Goal: Task Accomplishment & Management: Use online tool/utility

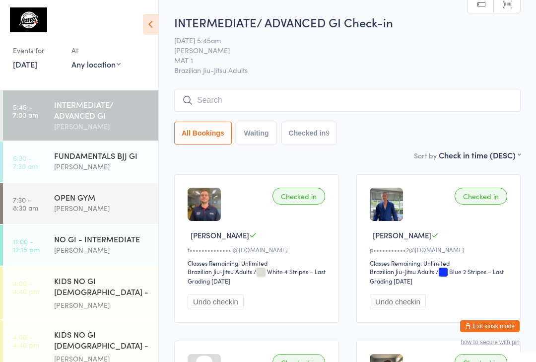
scroll to position [49, 0]
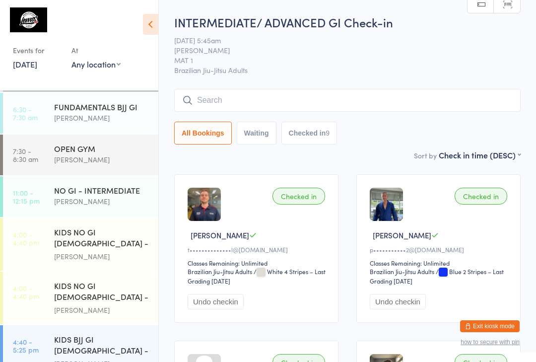
click at [98, 112] on div "FUNDAMENTALS BJJ GI" at bounding box center [102, 106] width 96 height 11
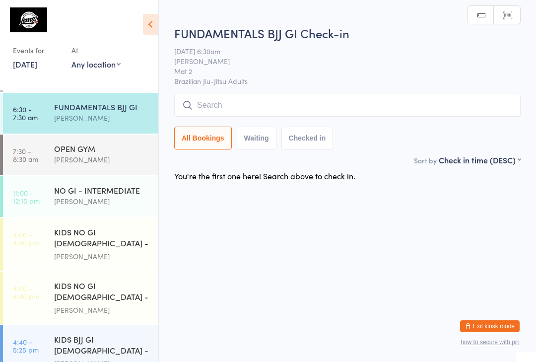
click at [248, 111] on input "search" at bounding box center [347, 105] width 347 height 23
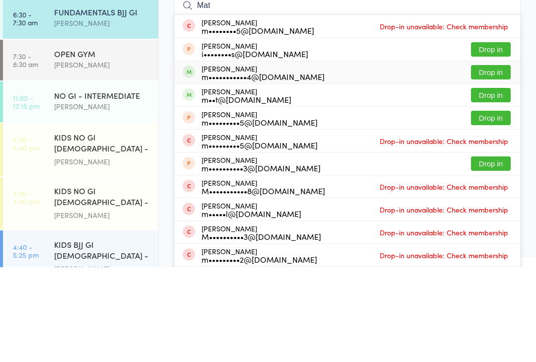
type input "Mat"
click at [274, 167] on div "m•••••••••••4@[DOMAIN_NAME]" at bounding box center [263, 171] width 123 height 8
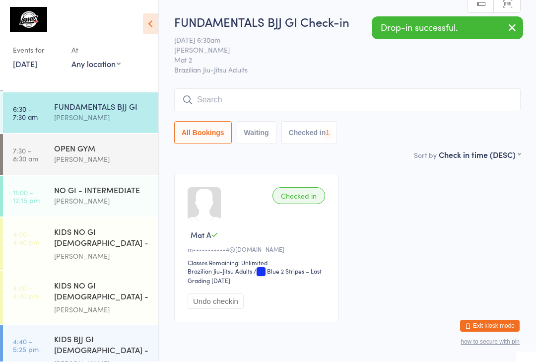
scroll to position [0, 0]
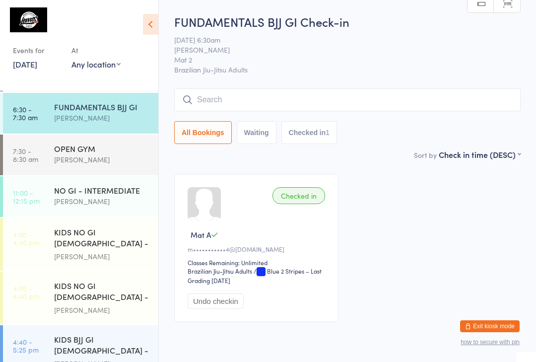
click at [268, 95] on input "search" at bounding box center [347, 99] width 347 height 23
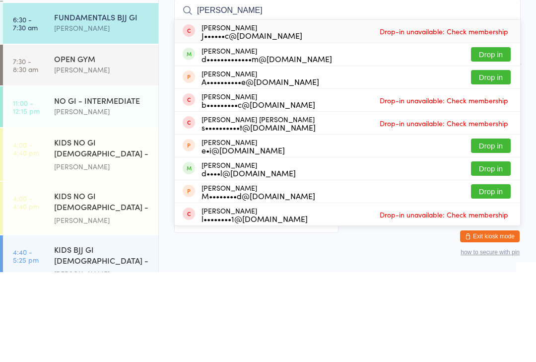
type input "[PERSON_NAME]"
click at [491, 137] on button "Drop in" at bounding box center [491, 144] width 40 height 14
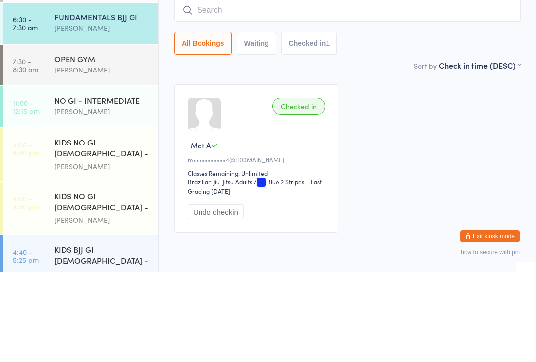
scroll to position [43, 0]
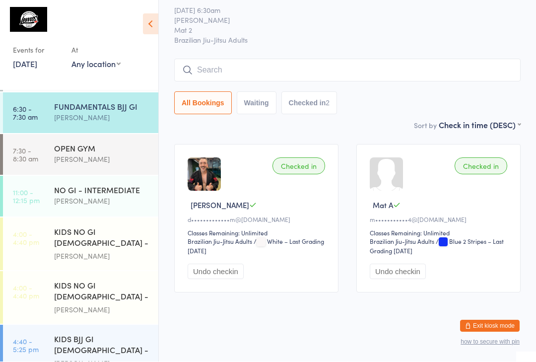
click at [92, 119] on div "[PERSON_NAME]" at bounding box center [102, 117] width 96 height 11
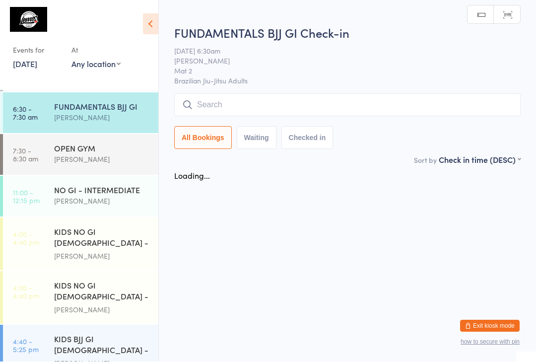
scroll to position [0, 0]
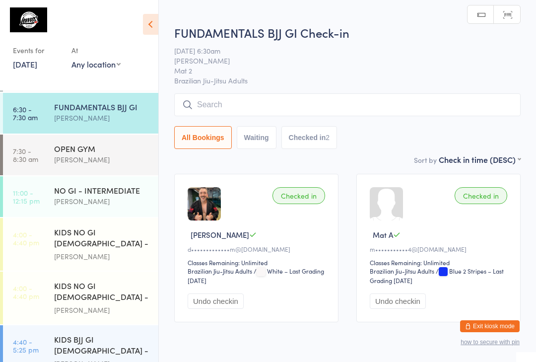
click at [234, 103] on input "search" at bounding box center [347, 104] width 347 height 23
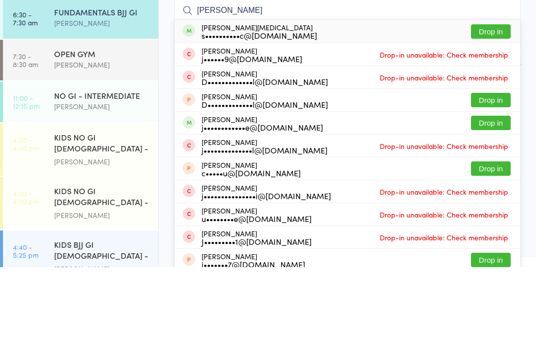
type input "[PERSON_NAME]"
click at [498, 119] on button "Drop in" at bounding box center [491, 126] width 40 height 14
